Goal: Transaction & Acquisition: Purchase product/service

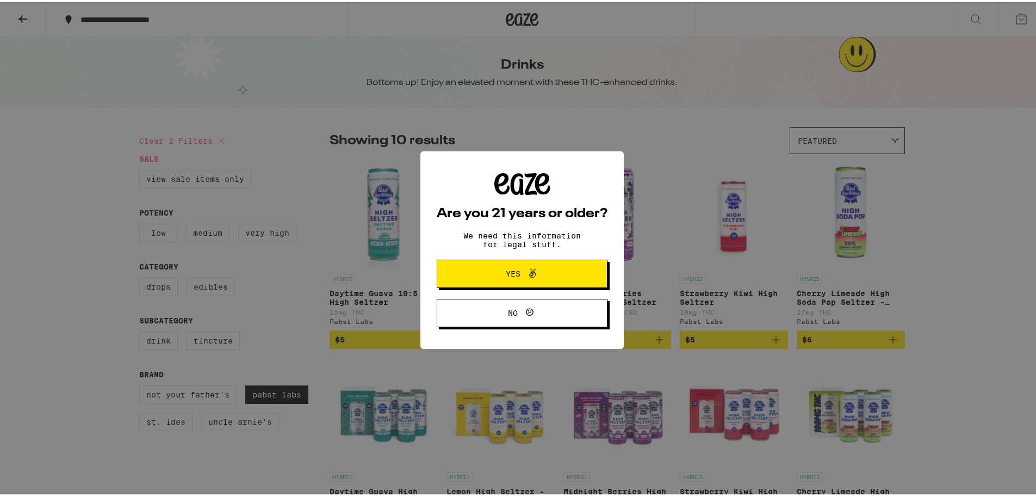
click at [508, 268] on span "Yes" at bounding box center [513, 272] width 15 height 8
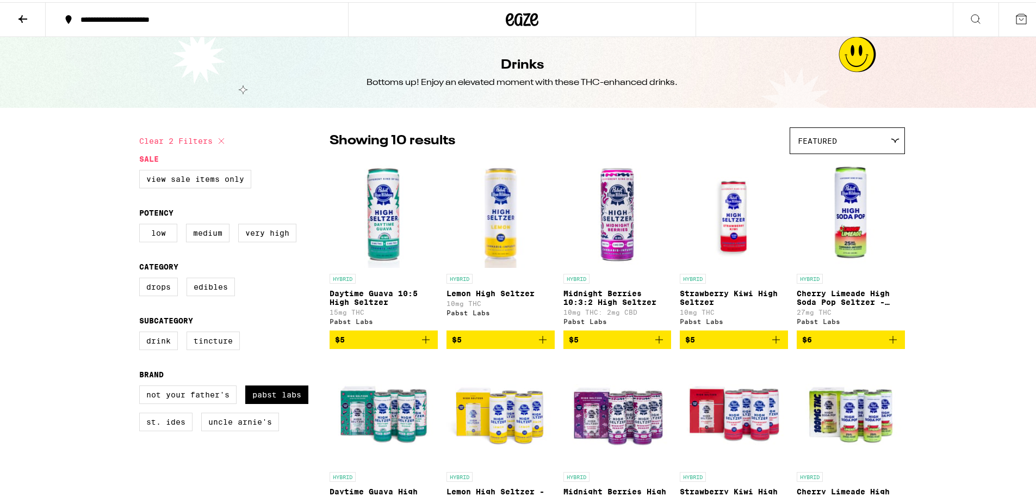
click at [378, 232] on img "Open page for Daytime Guava 10:5 High Seltzer from Pabst Labs" at bounding box center [384, 211] width 108 height 109
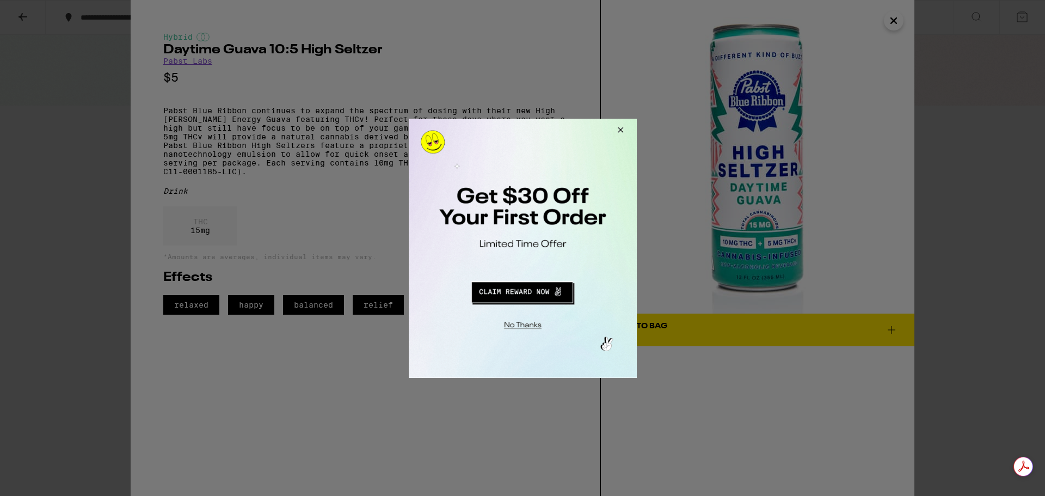
click at [528, 293] on button "Redirect to URL" at bounding box center [521, 290] width 189 height 26
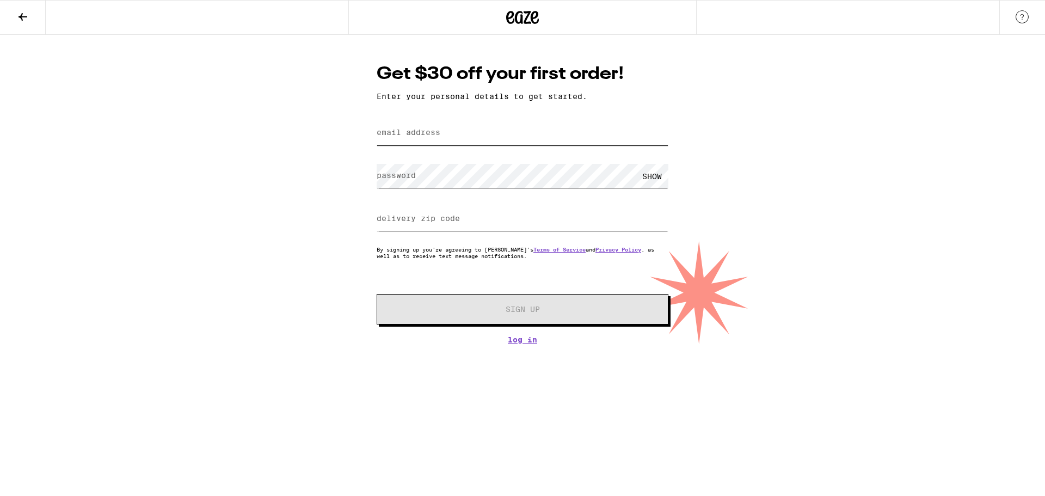
click at [456, 133] on input "email address" at bounding box center [522, 133] width 292 height 24
type input "[EMAIL_ADDRESS][DOMAIN_NAME]"
type input "29588"
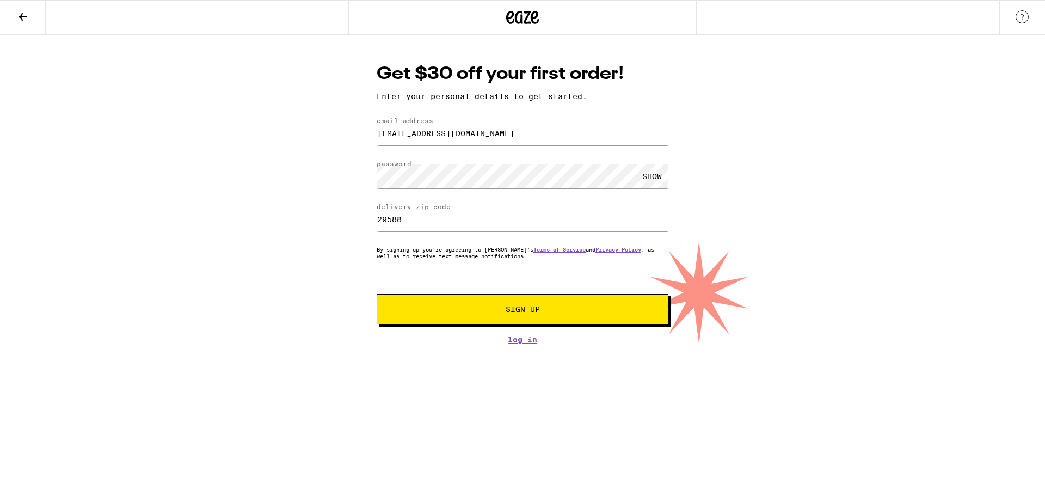
click at [530, 317] on button "Sign Up" at bounding box center [522, 309] width 292 height 30
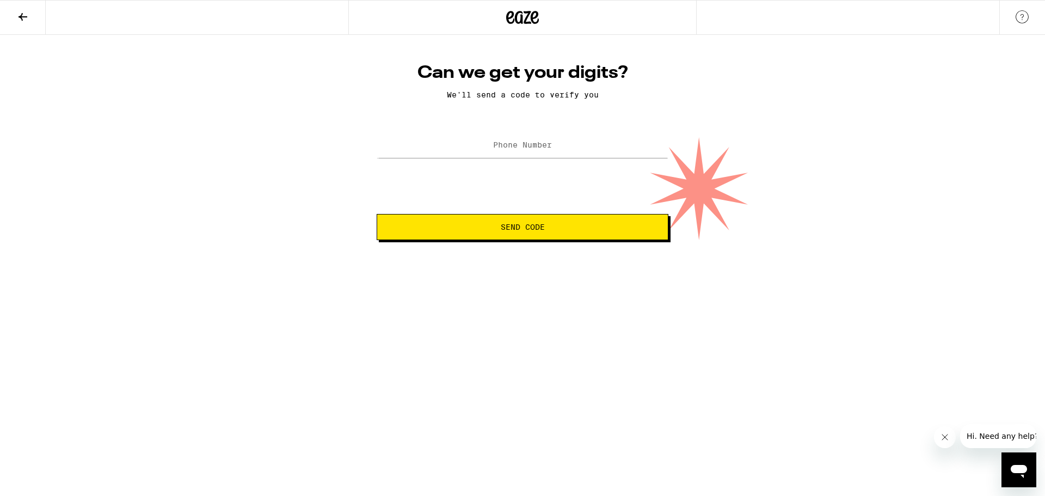
click at [511, 146] on label "Phone Number" at bounding box center [522, 144] width 59 height 9
type input "[PHONE_NUMBER]"
click at [529, 230] on span "Send Code" at bounding box center [523, 227] width 44 height 8
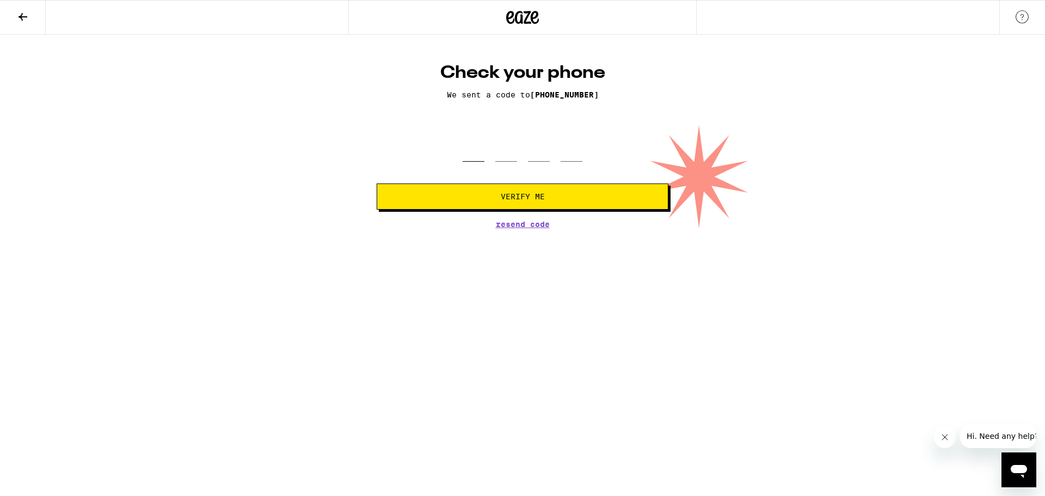
click at [470, 147] on input "tel" at bounding box center [473, 145] width 22 height 32
type input "1"
type input "5"
type input "6"
type input "5"
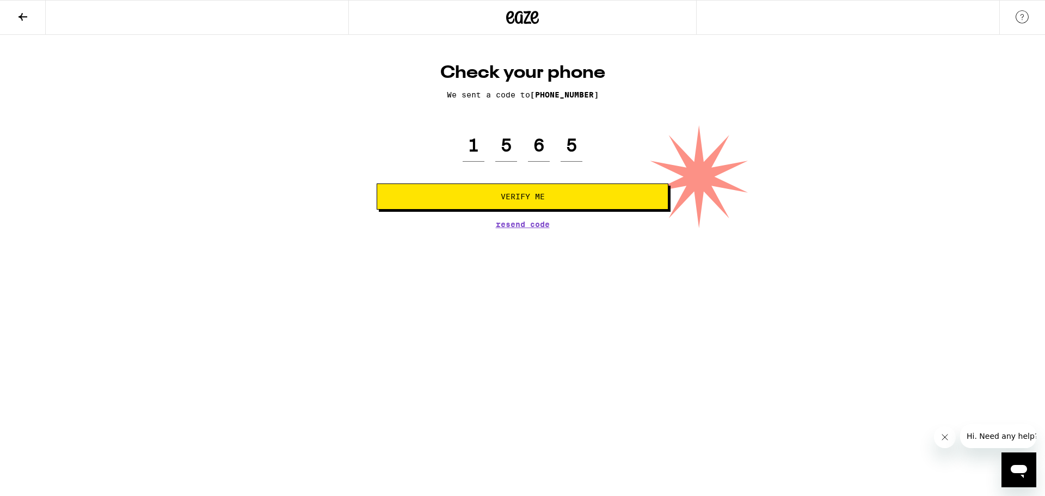
click at [515, 192] on button "Verify Me" at bounding box center [522, 196] width 292 height 26
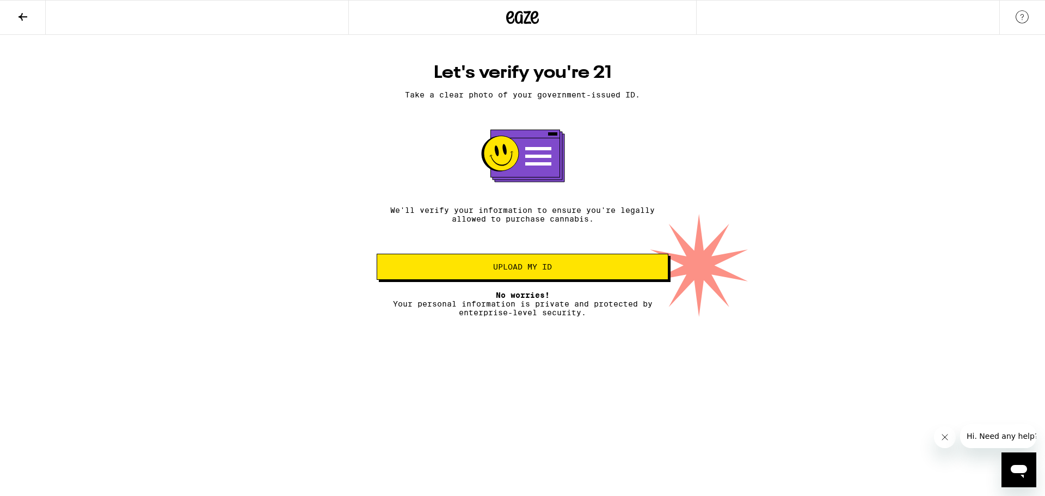
click at [536, 269] on span "Upload my ID" at bounding box center [522, 267] width 59 height 8
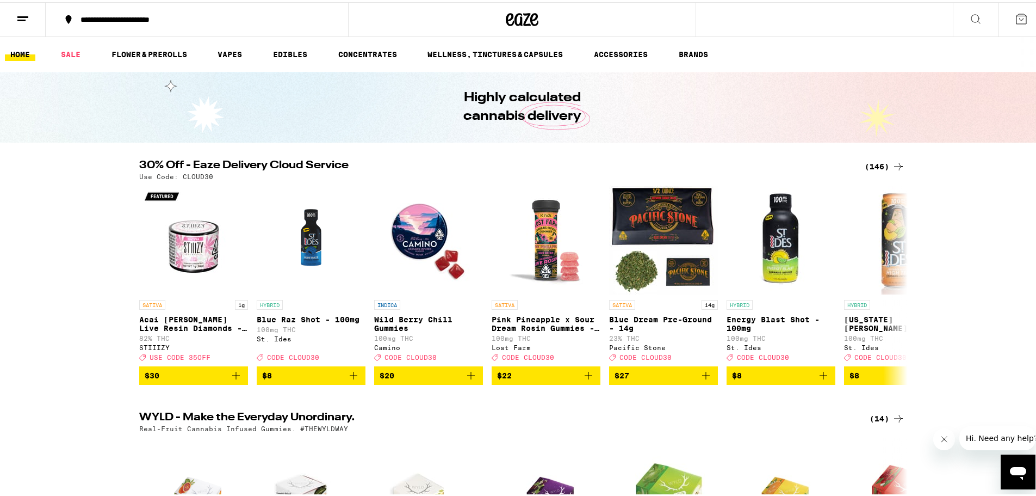
click at [162, 17] on div "**********" at bounding box center [202, 18] width 255 height 8
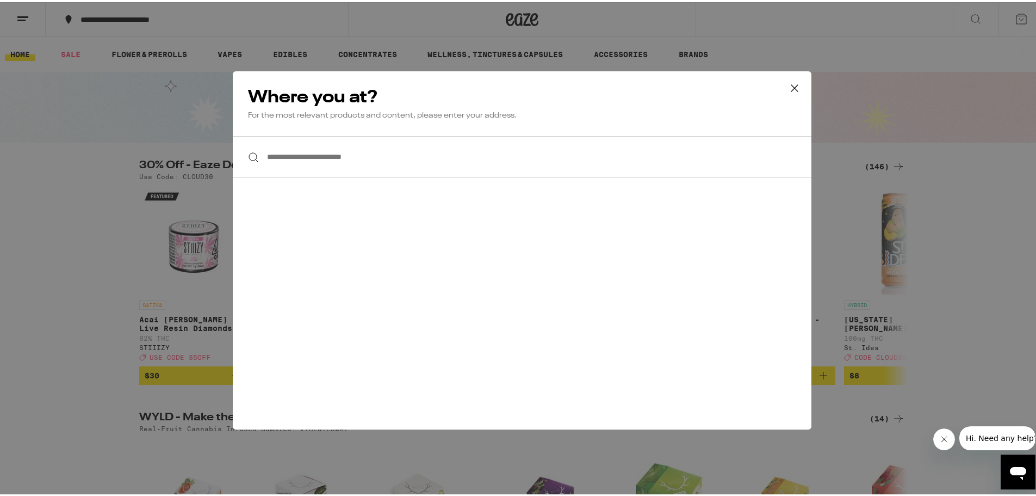
click at [298, 156] on input "**********" at bounding box center [522, 155] width 579 height 42
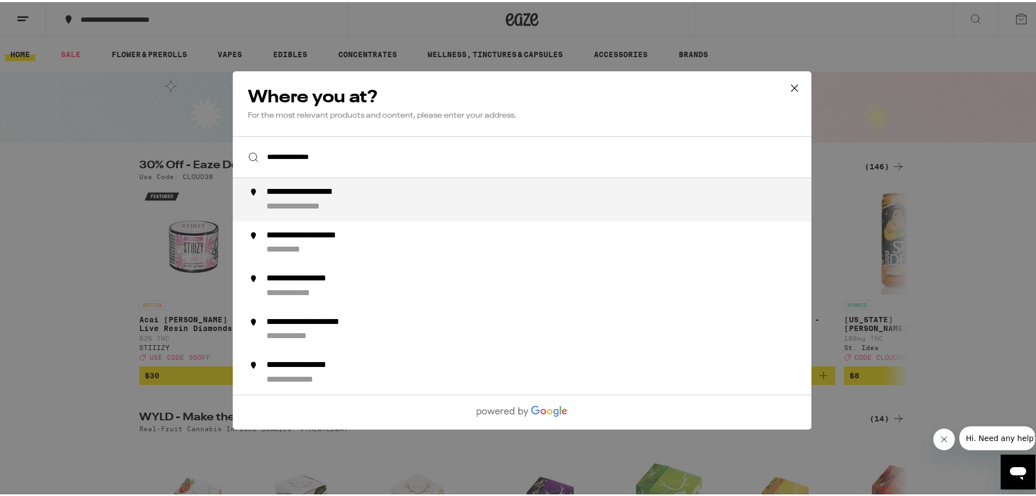
click at [348, 199] on div "**********" at bounding box center [544, 197] width 555 height 26
type input "**********"
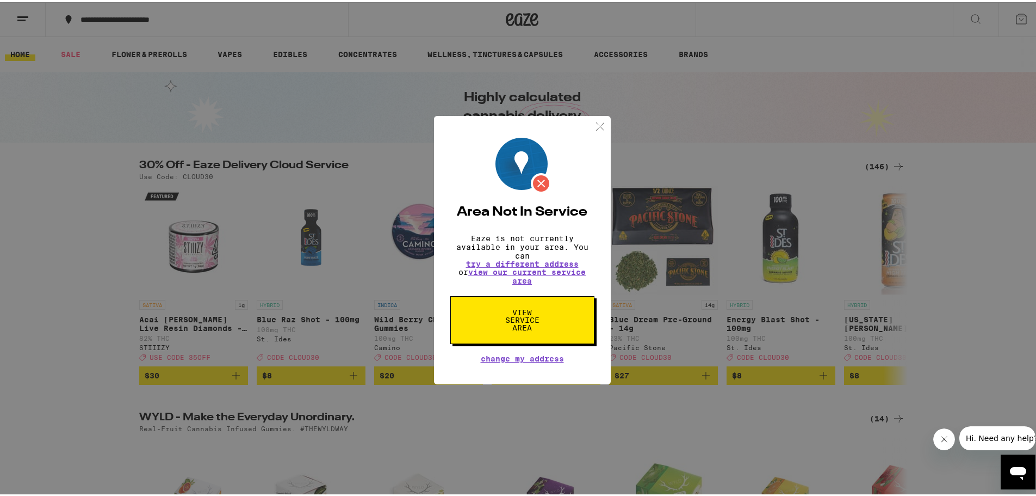
click at [594, 118] on img at bounding box center [601, 125] width 14 height 14
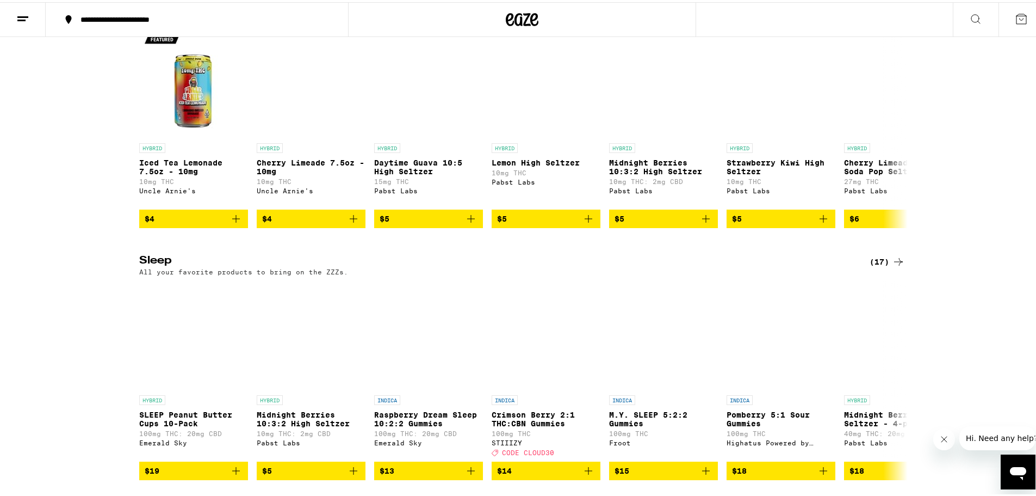
scroll to position [3700, 0]
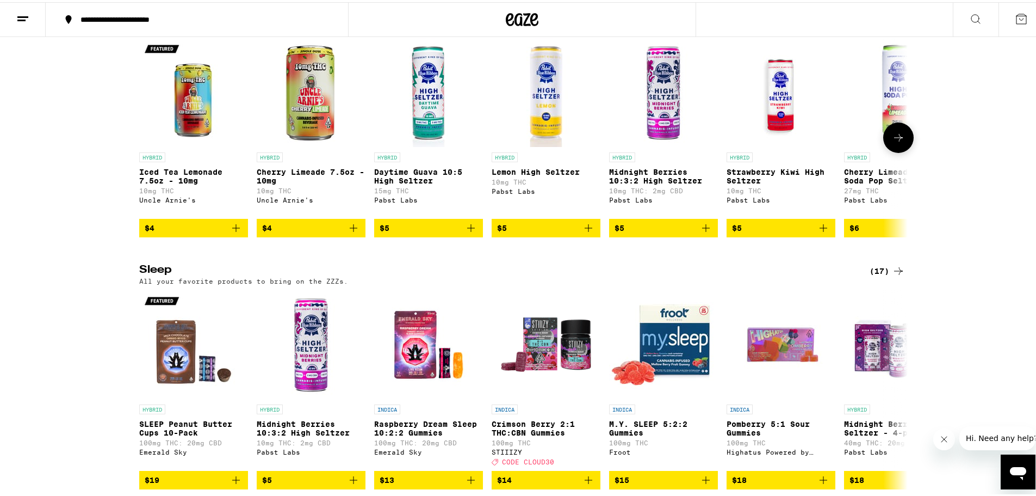
click at [892, 142] on icon at bounding box center [898, 135] width 13 height 13
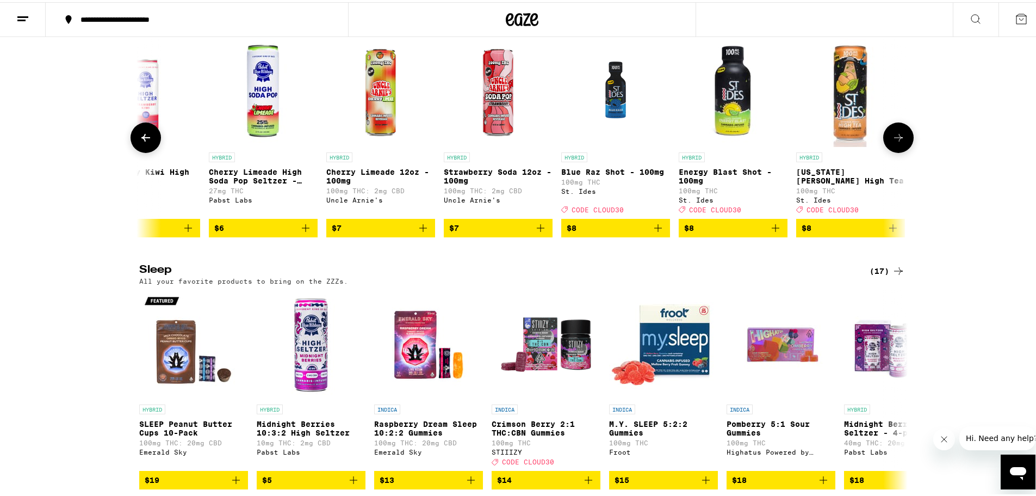
scroll to position [0, 647]
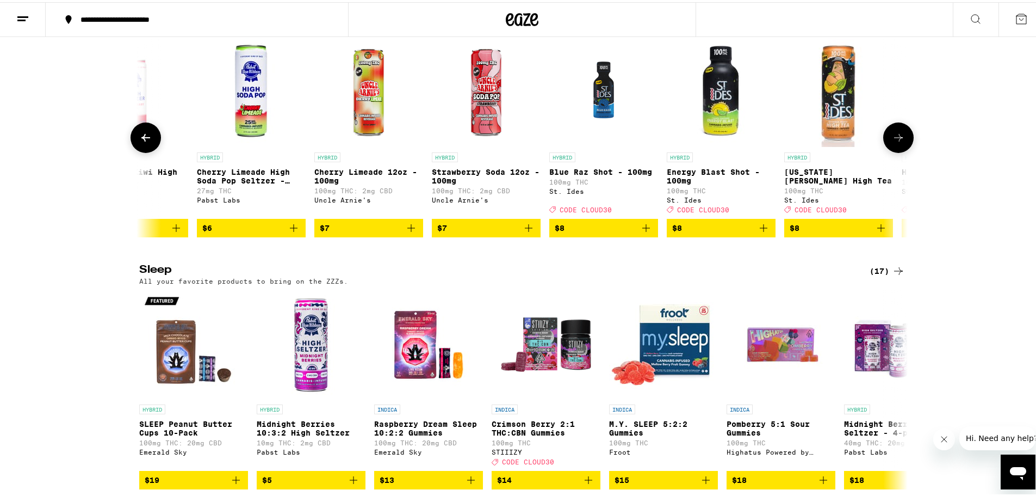
click at [145, 151] on button at bounding box center [146, 135] width 30 height 30
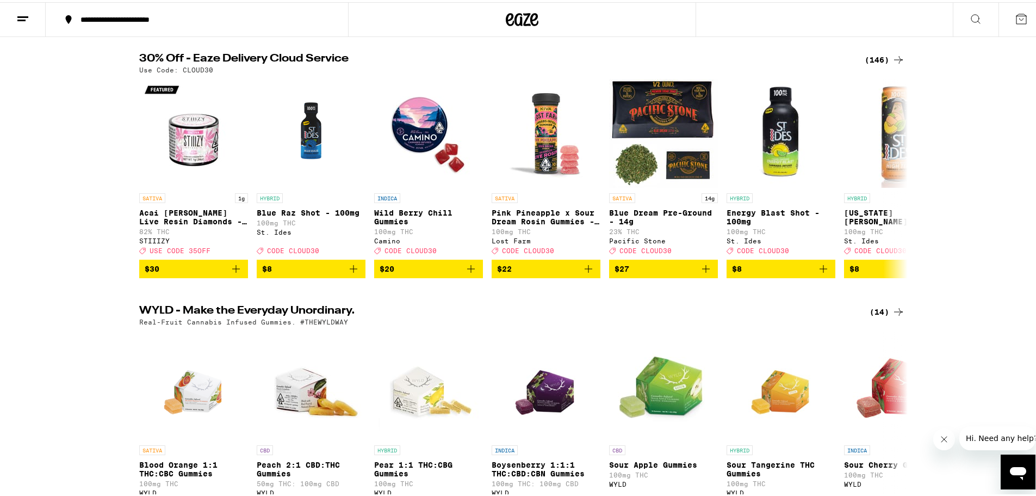
scroll to position [0, 0]
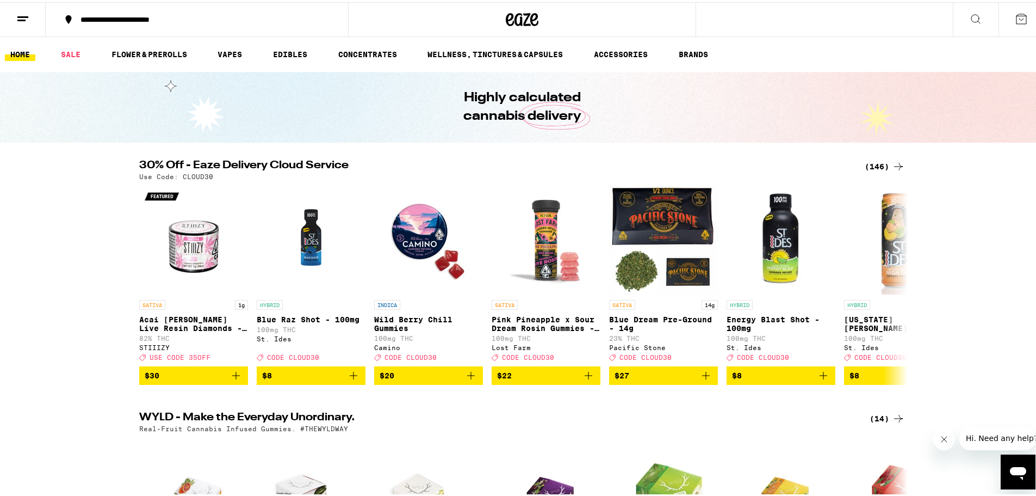
click at [894, 163] on icon at bounding box center [898, 164] width 13 height 13
